Goal: Task Accomplishment & Management: Complete application form

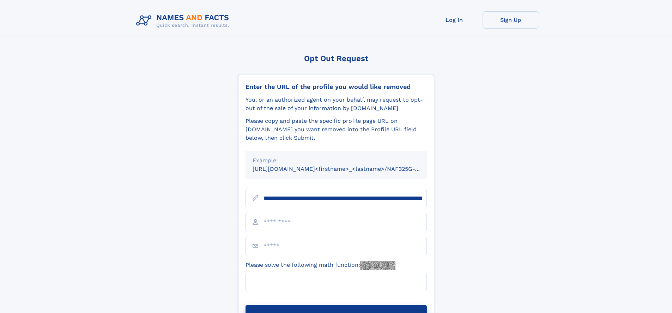
type input "**********"
type input "**"
click at [336, 305] on button "Submit Opt Out Request" at bounding box center [336, 316] width 181 height 23
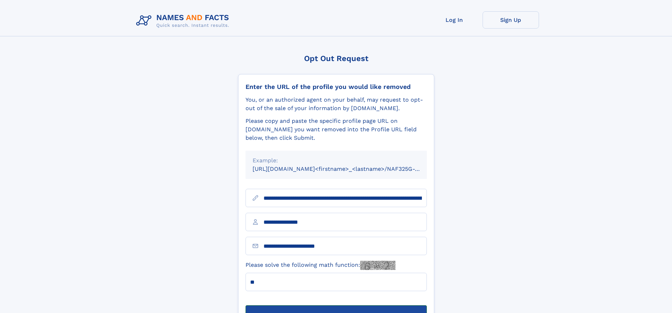
scroll to position [23, 0]
